Goal: Check status: Check status

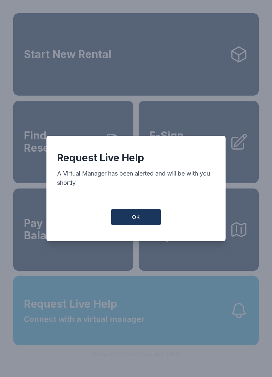
click at [137, 217] on span "OK" at bounding box center [136, 217] width 8 height 8
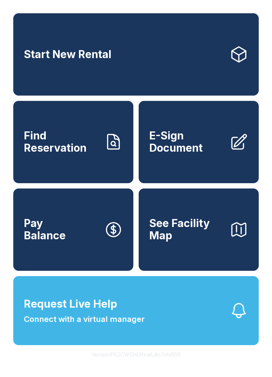
click at [102, 160] on link "Find Reservation" at bounding box center [73, 142] width 120 height 82
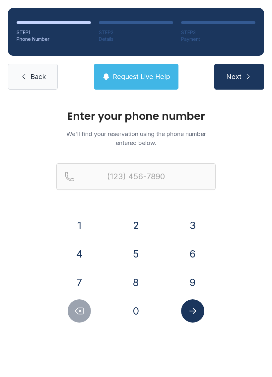
click at [193, 276] on button "9" at bounding box center [192, 282] width 23 height 23
click at [137, 312] on button "0" at bounding box center [136, 311] width 23 height 23
click at [89, 253] on button "4" at bounding box center [79, 253] width 23 height 23
click at [136, 223] on button "2" at bounding box center [136, 225] width 23 height 23
click at [189, 219] on button "3" at bounding box center [192, 225] width 23 height 23
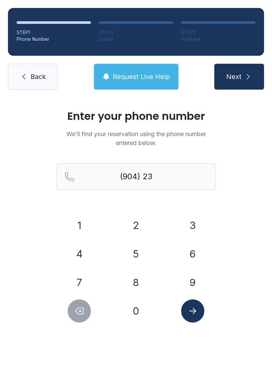
click at [130, 253] on button "5" at bounding box center [136, 253] width 23 height 23
click at [197, 223] on button "3" at bounding box center [192, 225] width 23 height 23
click at [132, 230] on button "2" at bounding box center [136, 225] width 23 height 23
click at [196, 253] on button "6" at bounding box center [192, 253] width 23 height 23
click at [193, 285] on button "9" at bounding box center [192, 282] width 23 height 23
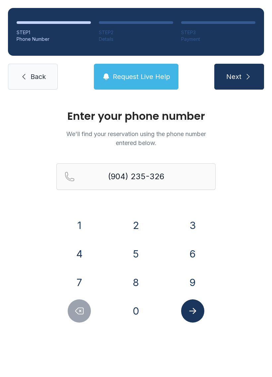
type input "[PHONE_NUMBER]"
click at [199, 320] on button "Submit lookup form" at bounding box center [192, 311] width 23 height 23
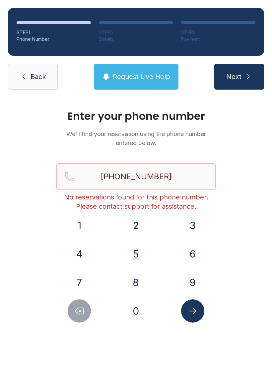
click at [39, 77] on span "Back" at bounding box center [38, 76] width 15 height 9
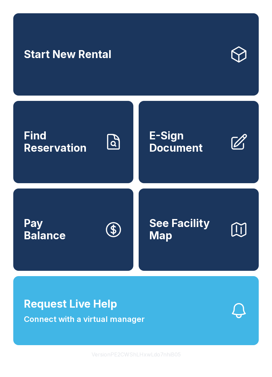
click at [83, 138] on span "Find Reservation" at bounding box center [61, 142] width 75 height 24
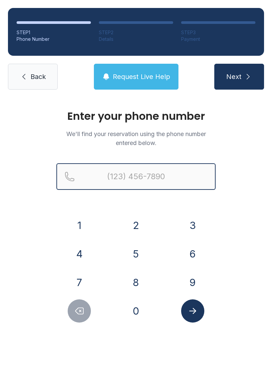
click at [150, 187] on input "Reservation phone number" at bounding box center [135, 176] width 159 height 27
type input "("
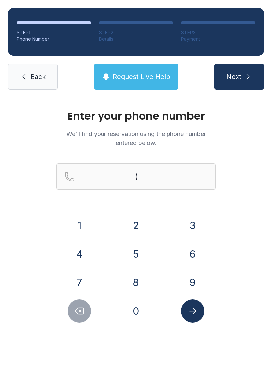
click at [261, 228] on div "Enter your phone number We'll find your reservation using the phone number ente…" at bounding box center [136, 224] width 272 height 252
click at [195, 280] on button "9" at bounding box center [192, 282] width 23 height 23
click at [135, 307] on button "0" at bounding box center [136, 311] width 23 height 23
click at [86, 256] on button "4" at bounding box center [79, 253] width 23 height 23
click at [138, 223] on button "2" at bounding box center [136, 225] width 23 height 23
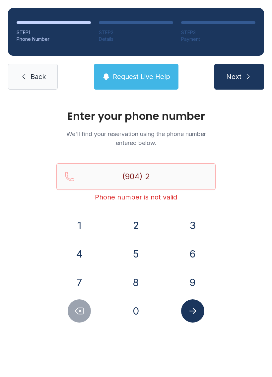
click at [194, 217] on button "3" at bounding box center [192, 225] width 23 height 23
click at [133, 256] on button "5" at bounding box center [136, 253] width 23 height 23
click at [195, 219] on button "3" at bounding box center [192, 225] width 23 height 23
click at [135, 225] on button "2" at bounding box center [136, 225] width 23 height 23
click at [194, 248] on button "6" at bounding box center [192, 253] width 23 height 23
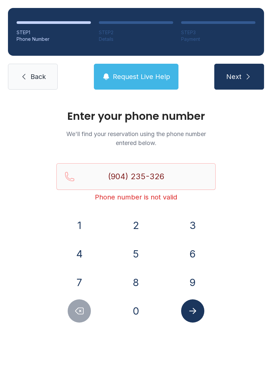
click at [196, 282] on button "9" at bounding box center [192, 282] width 23 height 23
type input "[PHONE_NUMBER]"
click at [200, 317] on button "Submit lookup form" at bounding box center [192, 311] width 23 height 23
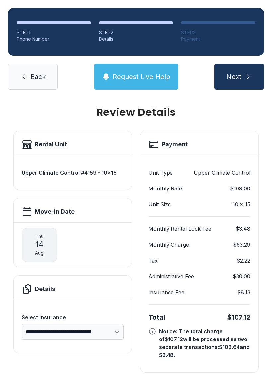
scroll to position [4, 0]
click at [46, 71] on link "Back" at bounding box center [33, 77] width 50 height 26
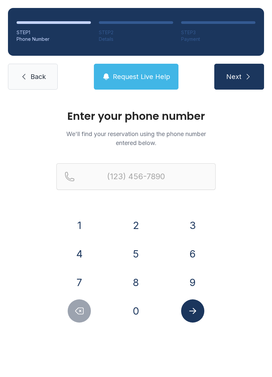
click at [194, 274] on button "9" at bounding box center [192, 282] width 23 height 23
click at [144, 305] on button "0" at bounding box center [136, 311] width 23 height 23
click at [95, 242] on div "4" at bounding box center [79, 253] width 46 height 23
click at [79, 247] on button "4" at bounding box center [79, 253] width 23 height 23
click at [135, 224] on button "2" at bounding box center [136, 225] width 23 height 23
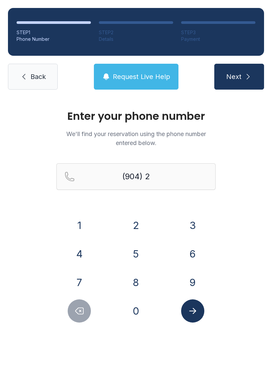
click at [196, 224] on button "3" at bounding box center [192, 225] width 23 height 23
click at [140, 255] on button "5" at bounding box center [136, 253] width 23 height 23
click at [200, 224] on button "3" at bounding box center [192, 225] width 23 height 23
click at [136, 226] on button "2" at bounding box center [136, 225] width 23 height 23
click at [193, 250] on button "6" at bounding box center [192, 253] width 23 height 23
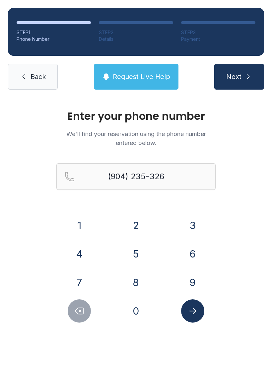
click at [193, 282] on button "9" at bounding box center [192, 282] width 23 height 23
type input "[PHONE_NUMBER]"
click at [196, 315] on icon "Submit lookup form" at bounding box center [193, 311] width 10 height 10
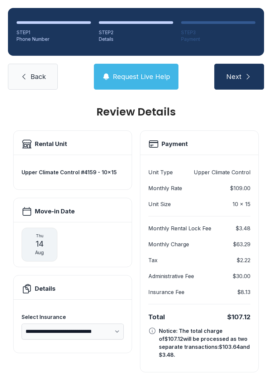
scroll to position [4, 0]
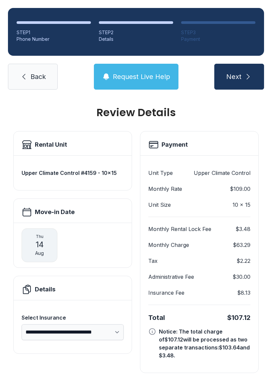
click at [247, 75] on icon "submit" at bounding box center [248, 77] width 8 height 8
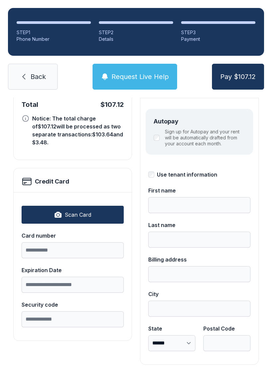
scroll to position [72, 0]
click at [37, 75] on span "Back" at bounding box center [38, 76] width 15 height 9
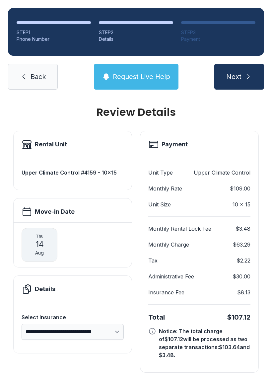
scroll to position [4, 0]
click at [36, 80] on span "Back" at bounding box center [38, 76] width 15 height 9
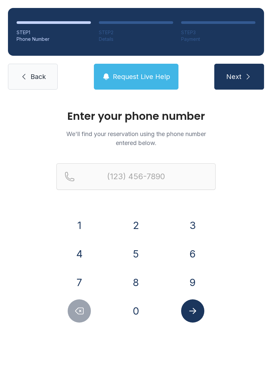
click at [143, 311] on button "0" at bounding box center [136, 311] width 23 height 23
click at [77, 259] on button "4" at bounding box center [79, 253] width 23 height 23
click at [140, 224] on button "2" at bounding box center [136, 225] width 23 height 23
click at [84, 315] on icon "Delete number" at bounding box center [79, 311] width 10 height 10
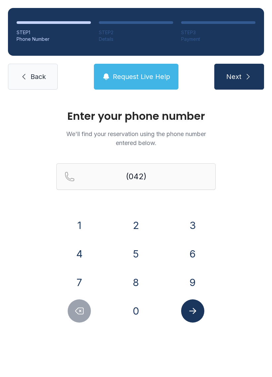
click at [84, 314] on icon "Delete number" at bounding box center [79, 311] width 10 height 10
click at [79, 307] on icon "Delete number" at bounding box center [79, 311] width 10 height 10
type input "(0"
click at [79, 307] on icon "Delete number" at bounding box center [79, 311] width 10 height 10
click at [81, 306] on button "Delete number" at bounding box center [79, 311] width 23 height 23
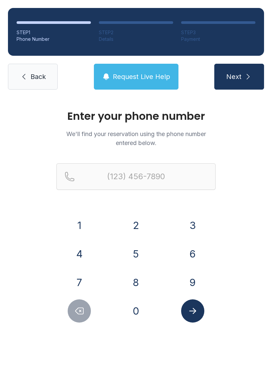
click at [204, 284] on button "9" at bounding box center [192, 282] width 23 height 23
click at [141, 318] on button "0" at bounding box center [136, 311] width 23 height 23
click at [86, 255] on button "4" at bounding box center [79, 253] width 23 height 23
click at [134, 221] on button "2" at bounding box center [136, 225] width 23 height 23
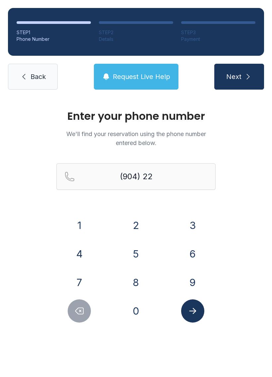
click at [133, 220] on button "2" at bounding box center [136, 225] width 23 height 23
click at [130, 252] on button "5" at bounding box center [136, 253] width 23 height 23
click at [199, 278] on button "9" at bounding box center [192, 282] width 23 height 23
click at [191, 229] on button "3" at bounding box center [192, 225] width 23 height 23
click at [88, 229] on button "1" at bounding box center [79, 225] width 23 height 23
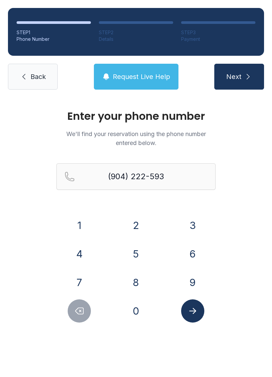
type input "[PHONE_NUMBER]"
click at [247, 87] on button "Next" at bounding box center [240, 77] width 50 height 26
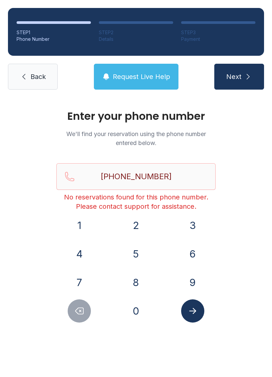
click at [196, 281] on button "9" at bounding box center [192, 282] width 23 height 23
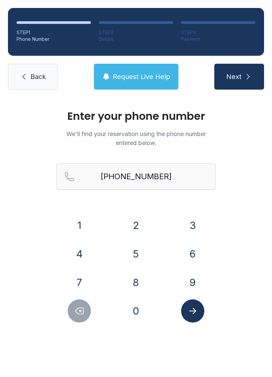
click at [195, 281] on button "9" at bounding box center [192, 282] width 23 height 23
click at [190, 273] on button "9" at bounding box center [192, 282] width 23 height 23
click at [32, 79] on span "Back" at bounding box center [38, 76] width 15 height 9
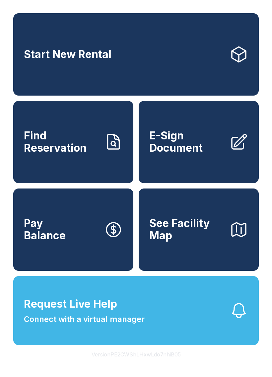
click at [74, 345] on button "Request Live Help Connect with a virtual manager" at bounding box center [136, 310] width 246 height 69
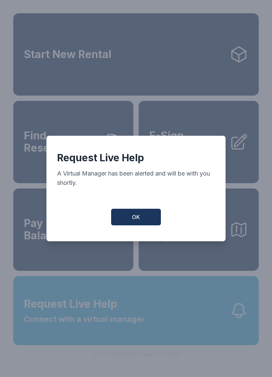
click at [145, 217] on button "OK" at bounding box center [136, 217] width 50 height 17
